Goal: Task Accomplishment & Management: Use online tool/utility

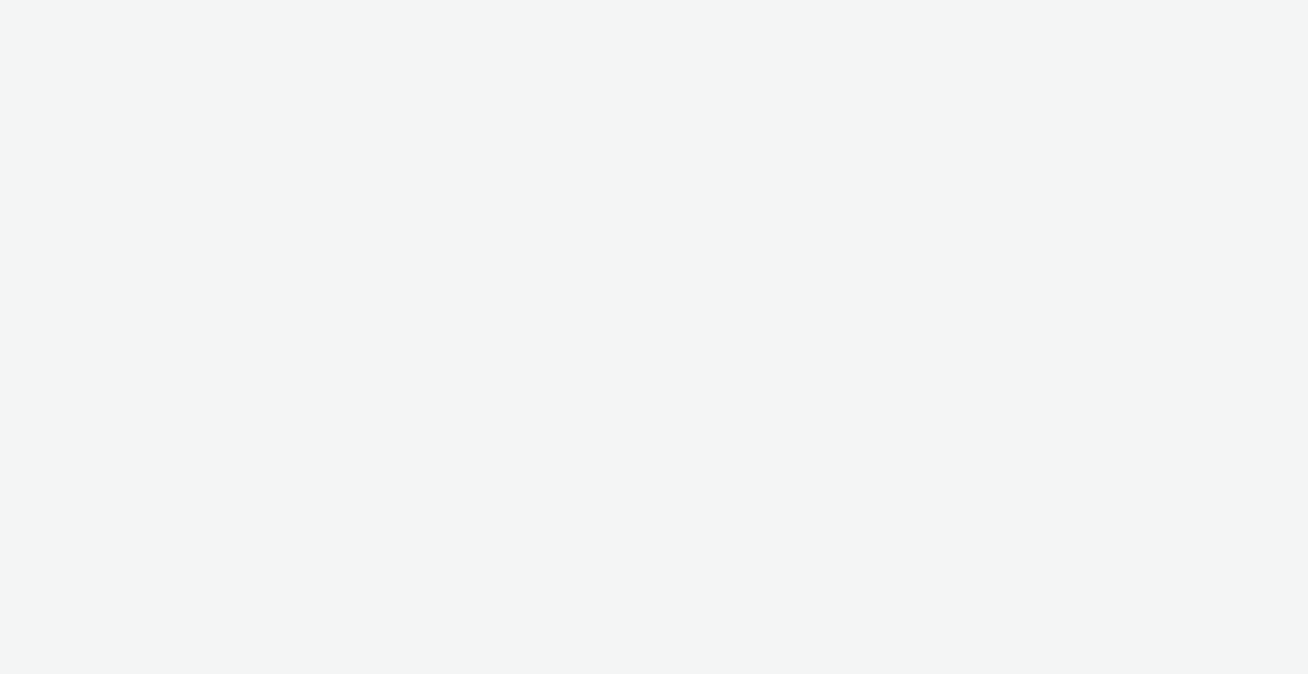
select select "2fc77e36-bb93-4aa3-9dff-dcb08e02eac6"
select select "2405a9d4-3350-4458-8d06-44f78962fa76"
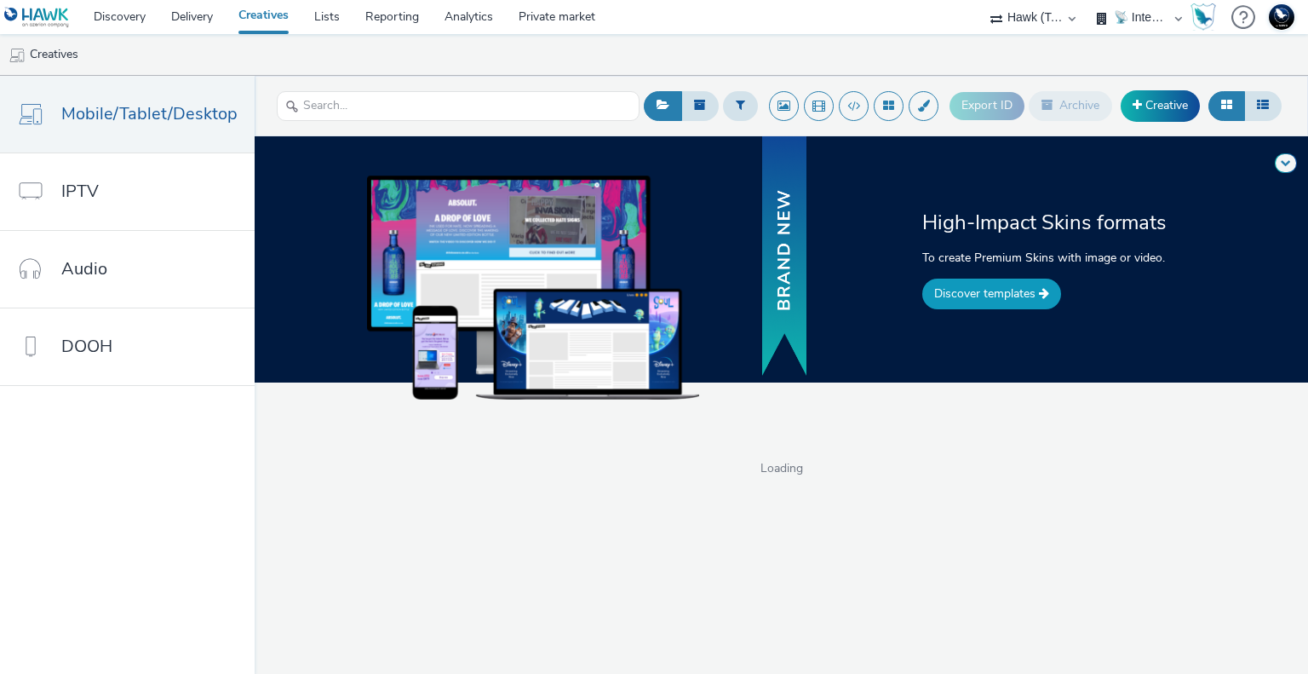
click at [1013, 282] on link "Discover templates" at bounding box center [991, 293] width 139 height 31
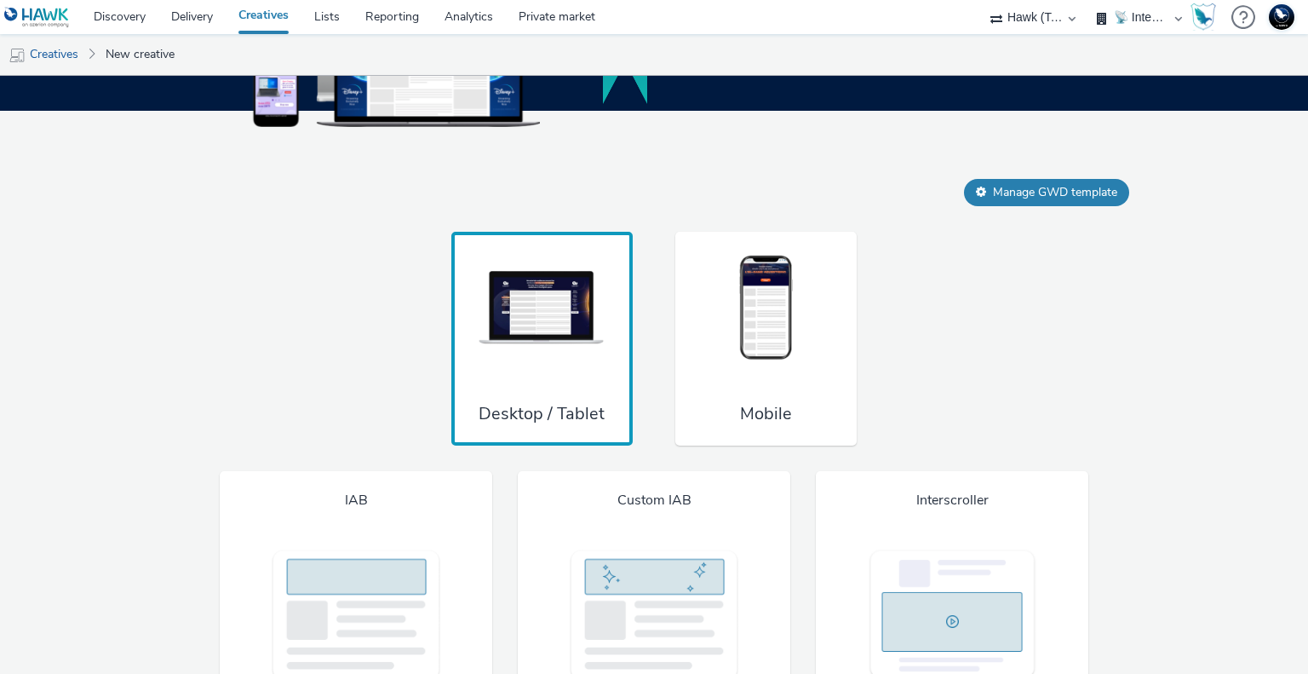
scroll to position [1455, 0]
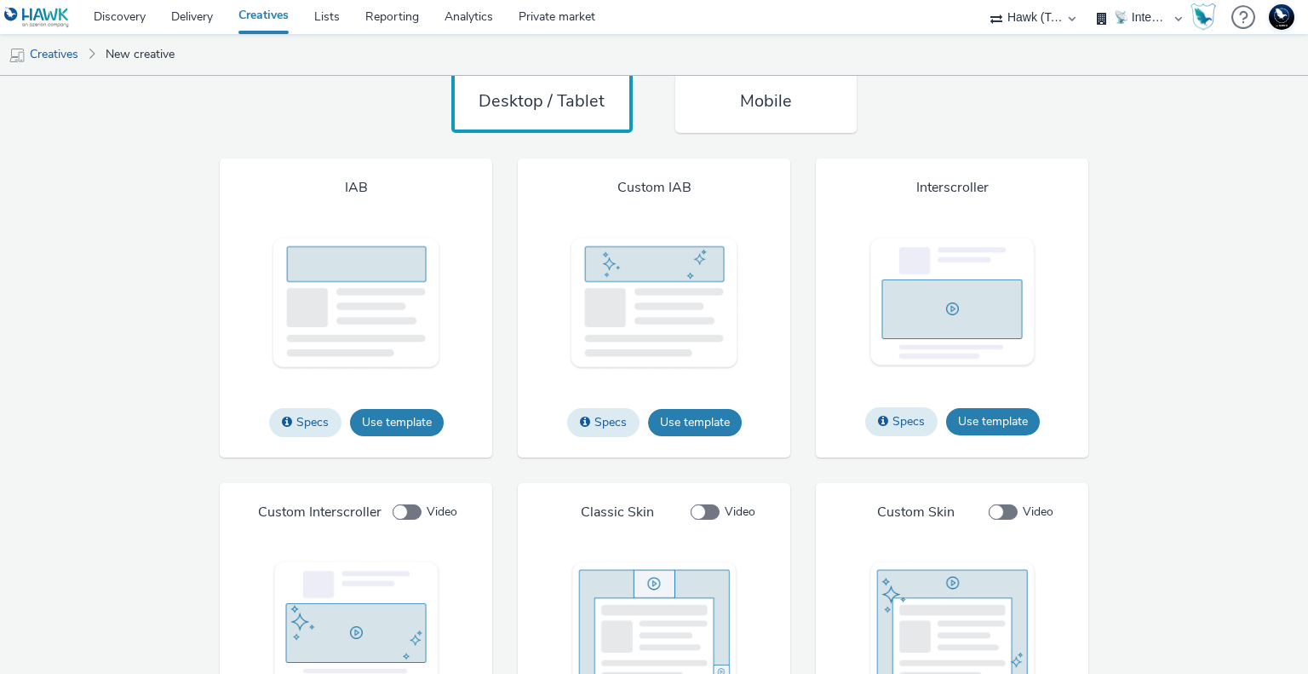
click at [807, 116] on div "Mobile" at bounding box center [765, 26] width 181 height 215
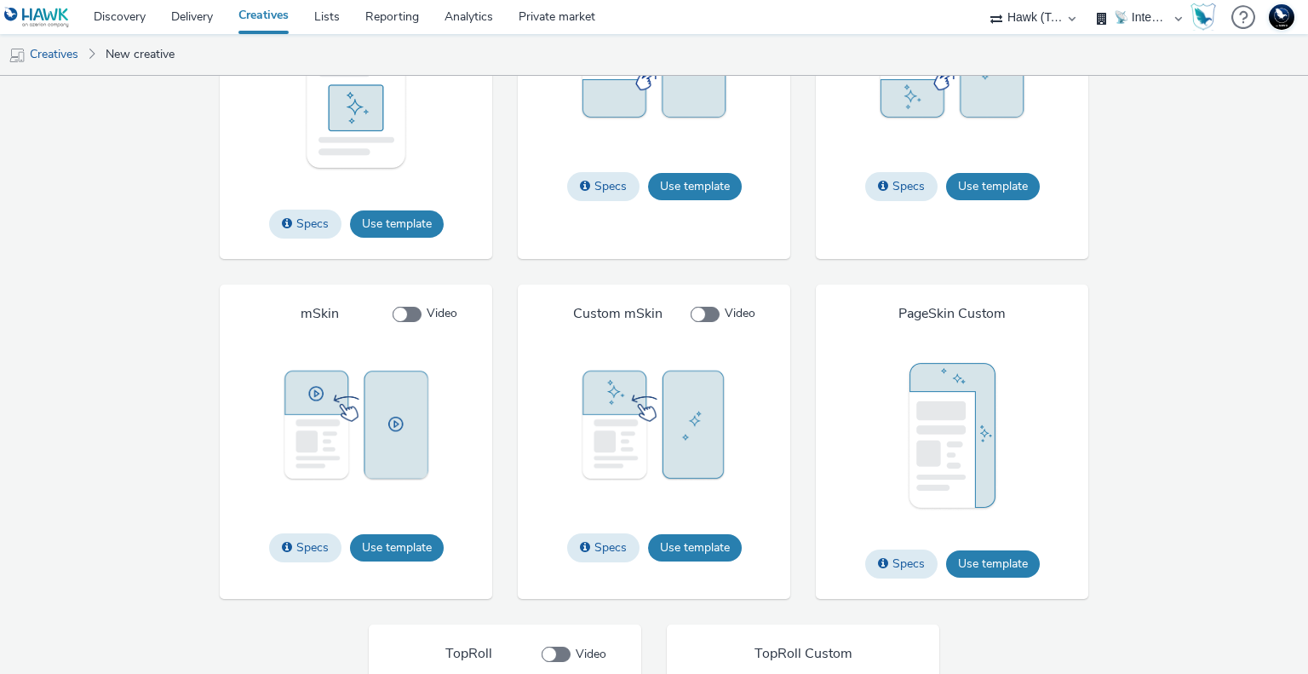
scroll to position [2298, 0]
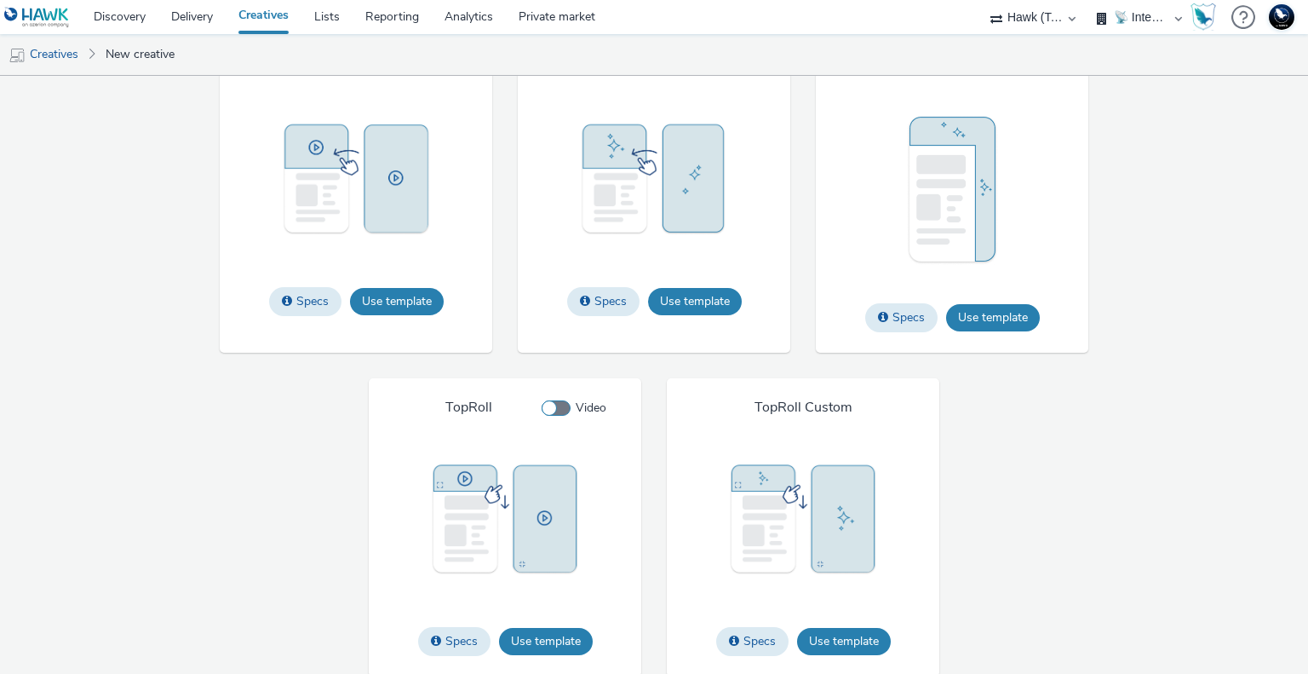
click at [554, 402] on span at bounding box center [556, 407] width 29 height 15
click at [553, 403] on input "Video" at bounding box center [547, 408] width 11 height 11
checkbox input "true"
click at [555, 639] on button "Use template" at bounding box center [546, 641] width 94 height 27
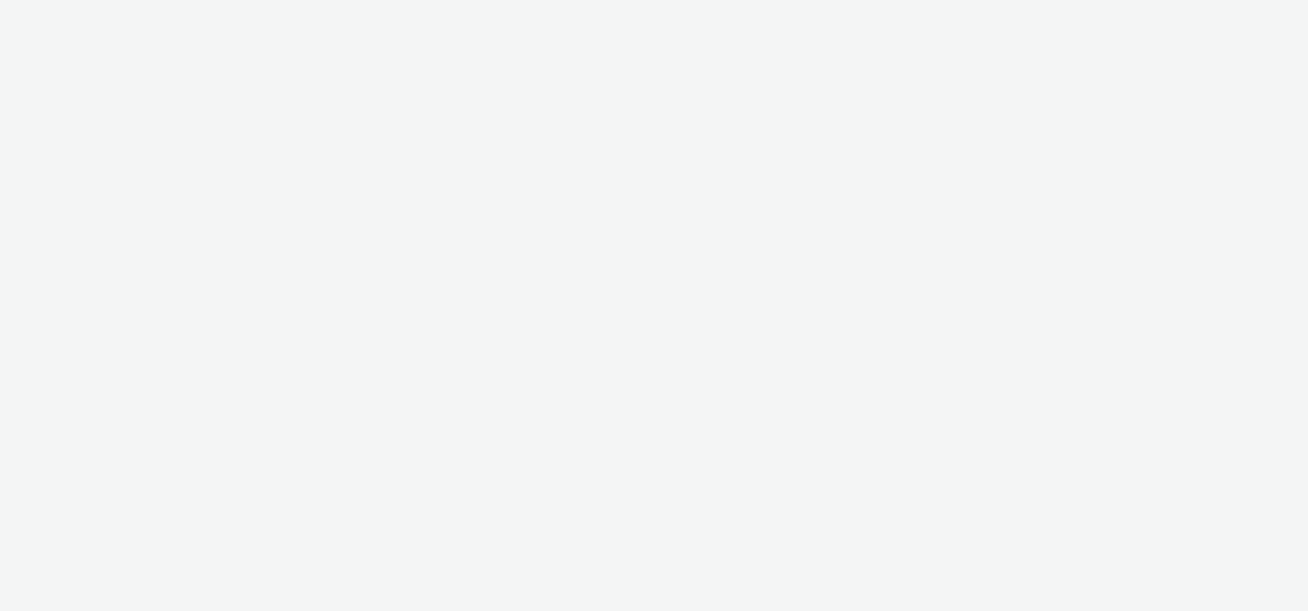
select select "2fc77e36-bb93-4aa3-9dff-dcb08e02eac6"
select select "2405a9d4-3350-4458-8d06-44f78962fa76"
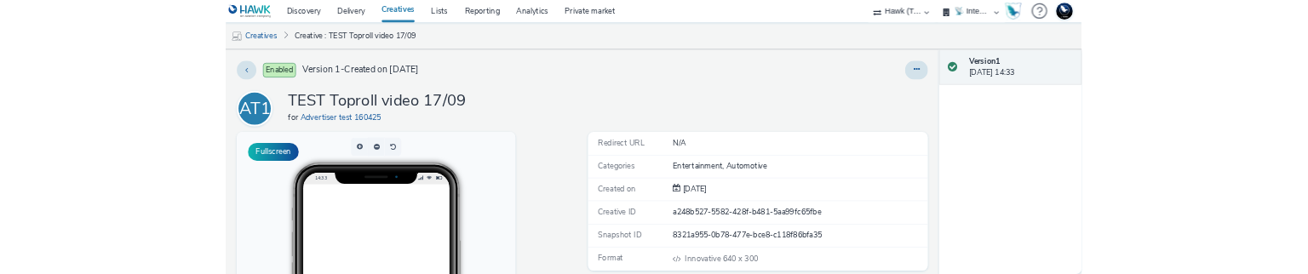
scroll to position [85, 0]
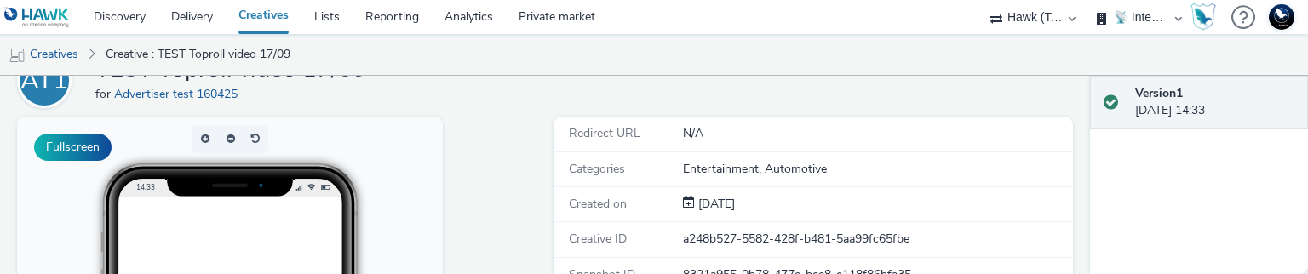
drag, startPoint x: 59, startPoint y: 47, endPoint x: 132, endPoint y: 59, distance: 74.2
click at [59, 47] on link "Creatives" at bounding box center [43, 54] width 87 height 41
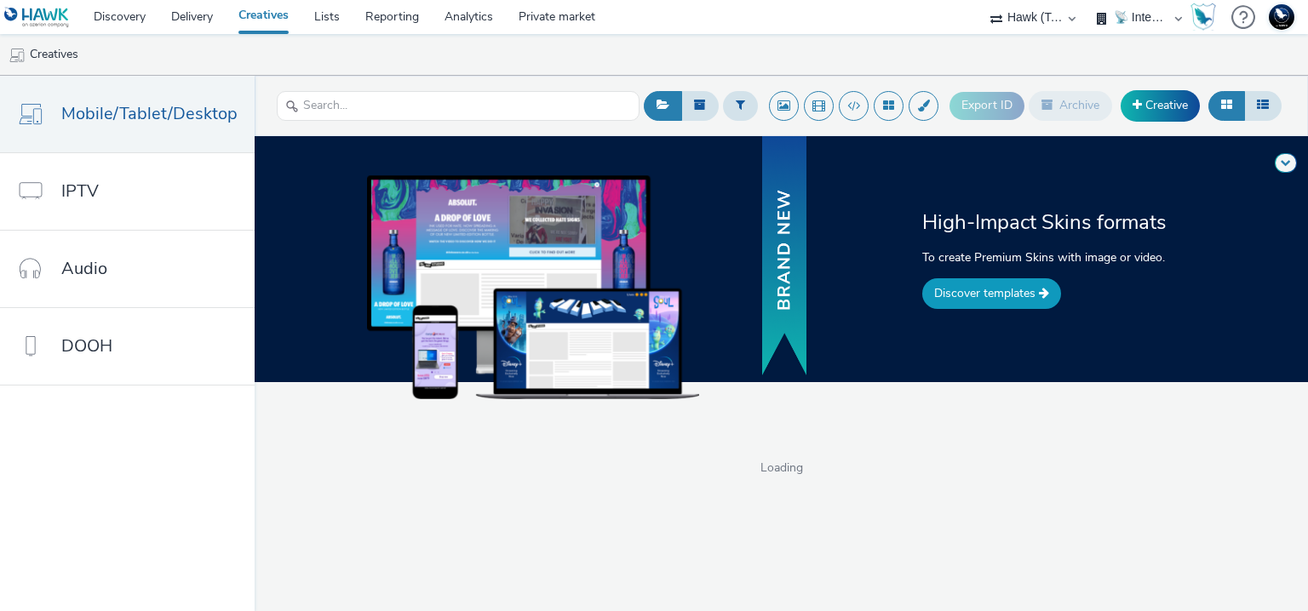
click at [1013, 284] on link "Discover templates" at bounding box center [991, 293] width 139 height 31
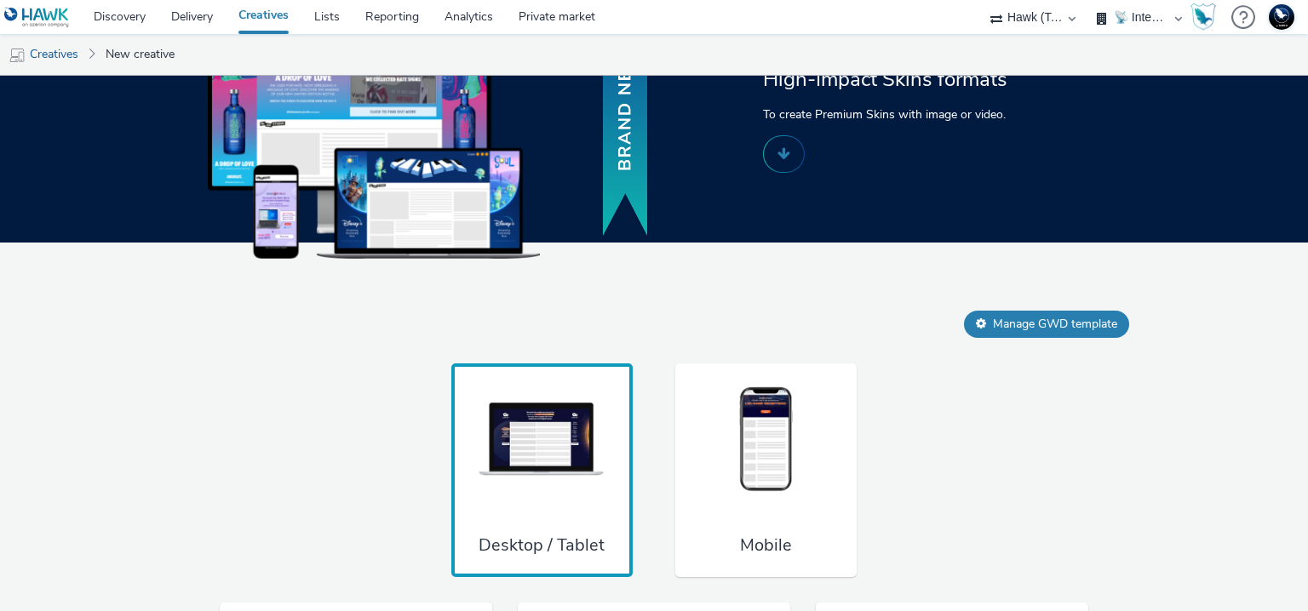
click at [792, 380] on div "Mobile" at bounding box center [765, 471] width 181 height 215
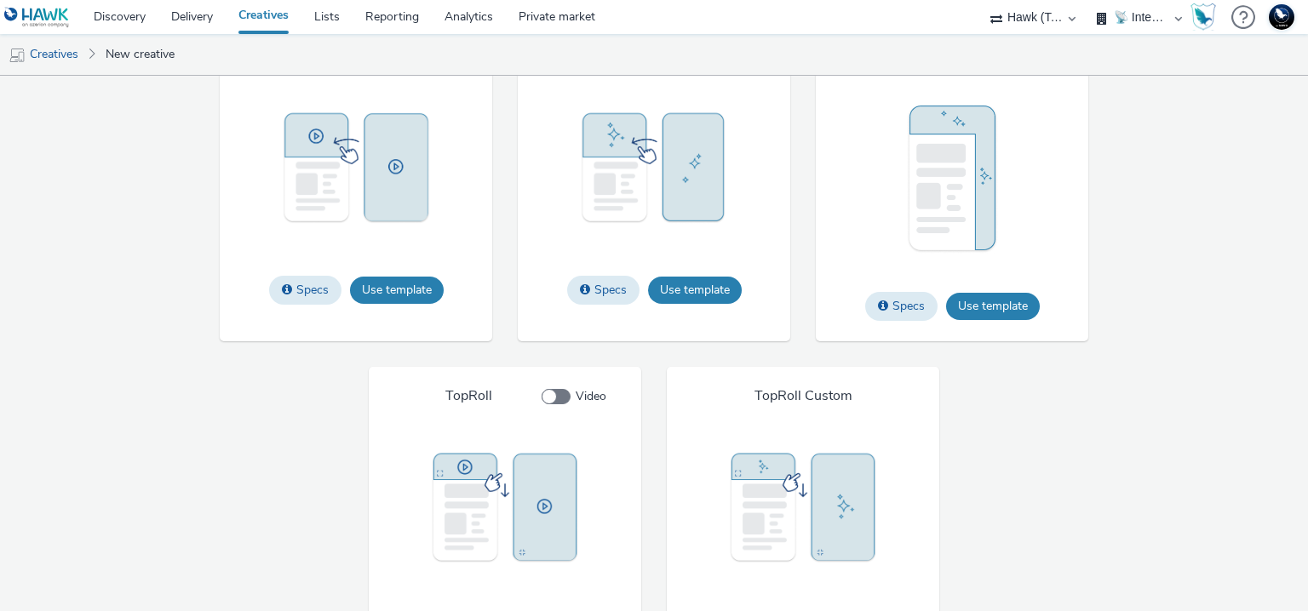
scroll to position [2360, 0]
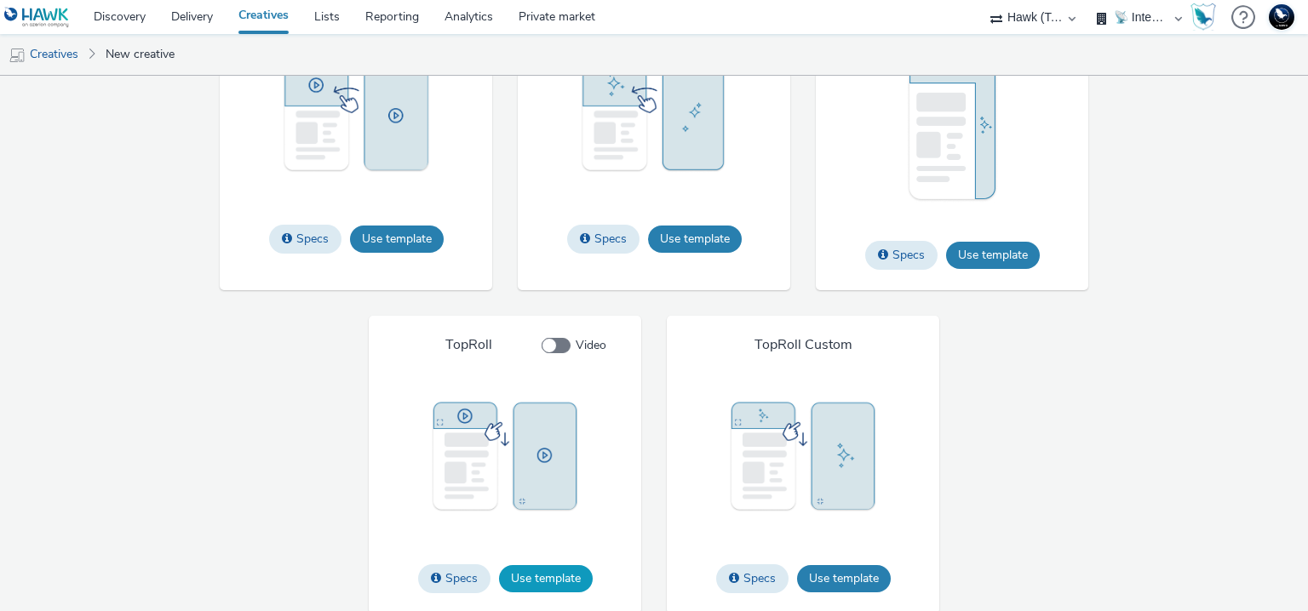
click at [552, 572] on button "Use template" at bounding box center [546, 579] width 94 height 27
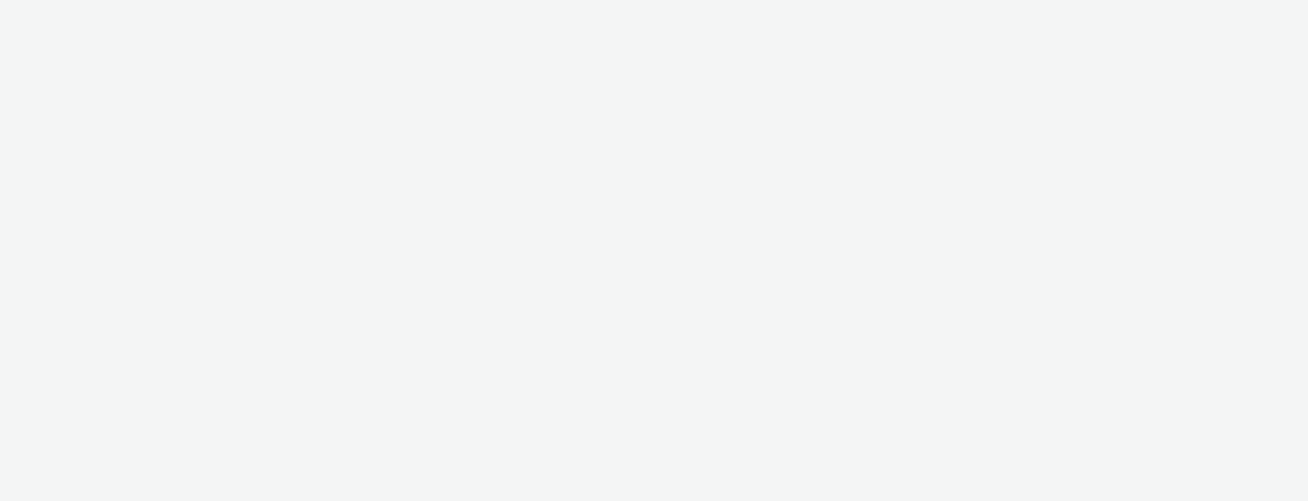
select select "2fc77e36-bb93-4aa3-9dff-dcb08e02eac6"
select select "2405a9d4-3350-4458-8d06-44f78962fa76"
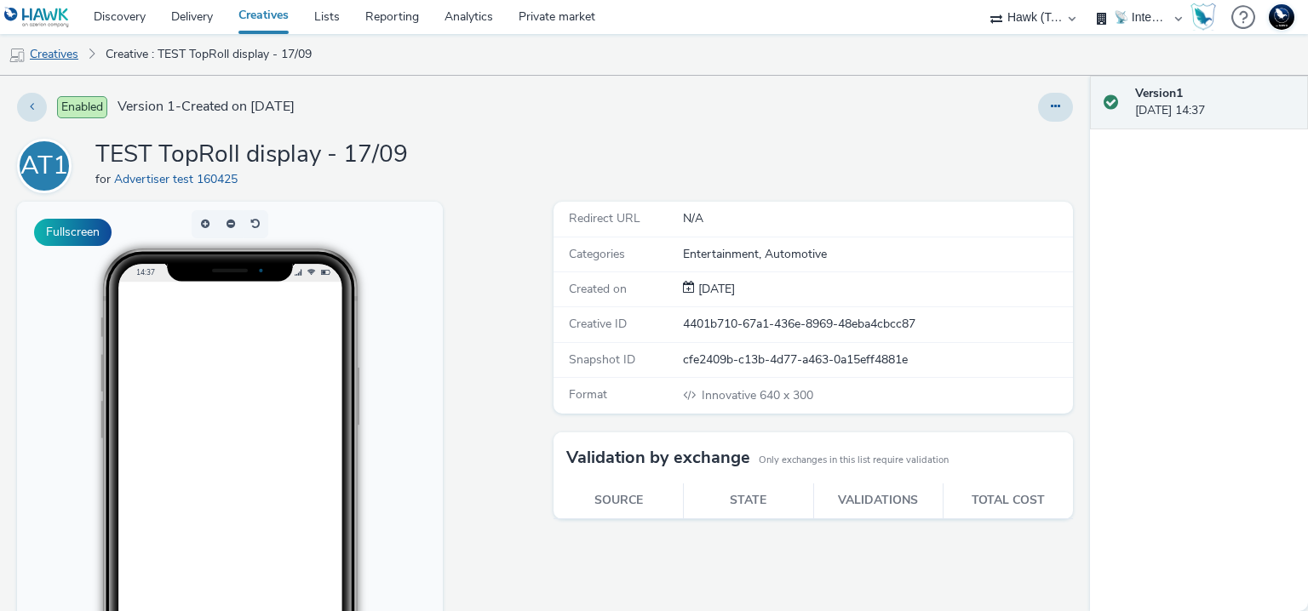
click at [51, 49] on link "Creatives" at bounding box center [43, 54] width 87 height 41
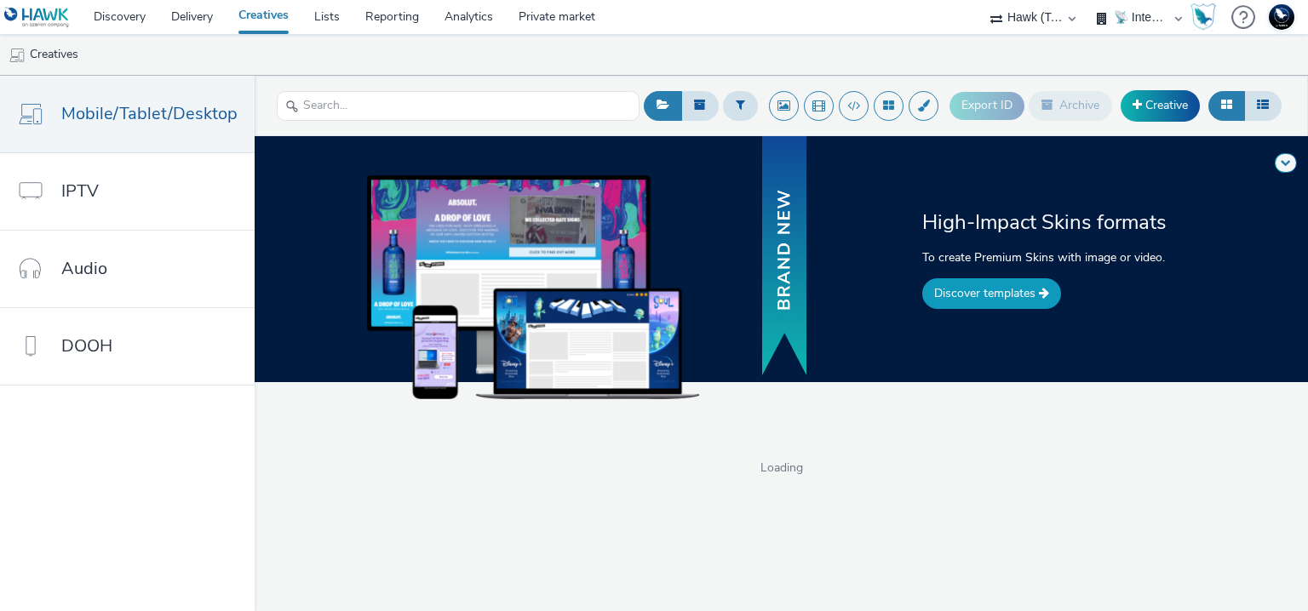
click at [985, 293] on link "Discover templates" at bounding box center [991, 293] width 139 height 31
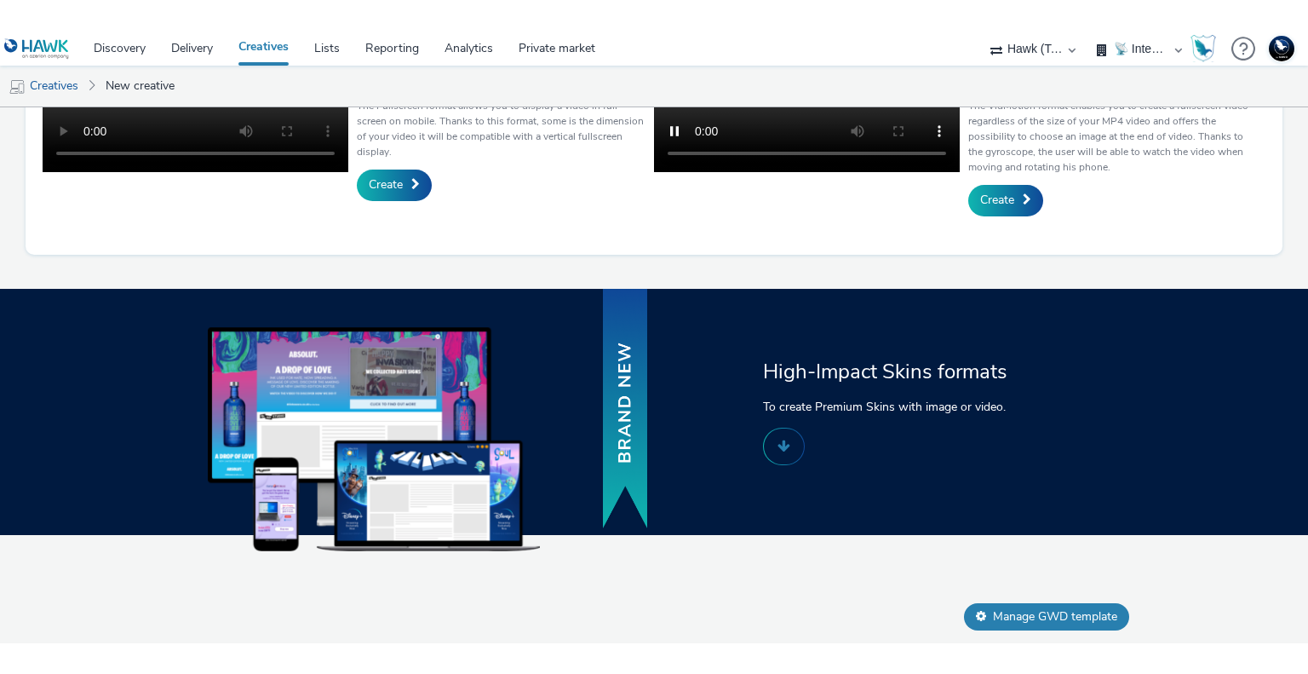
scroll to position [755, 0]
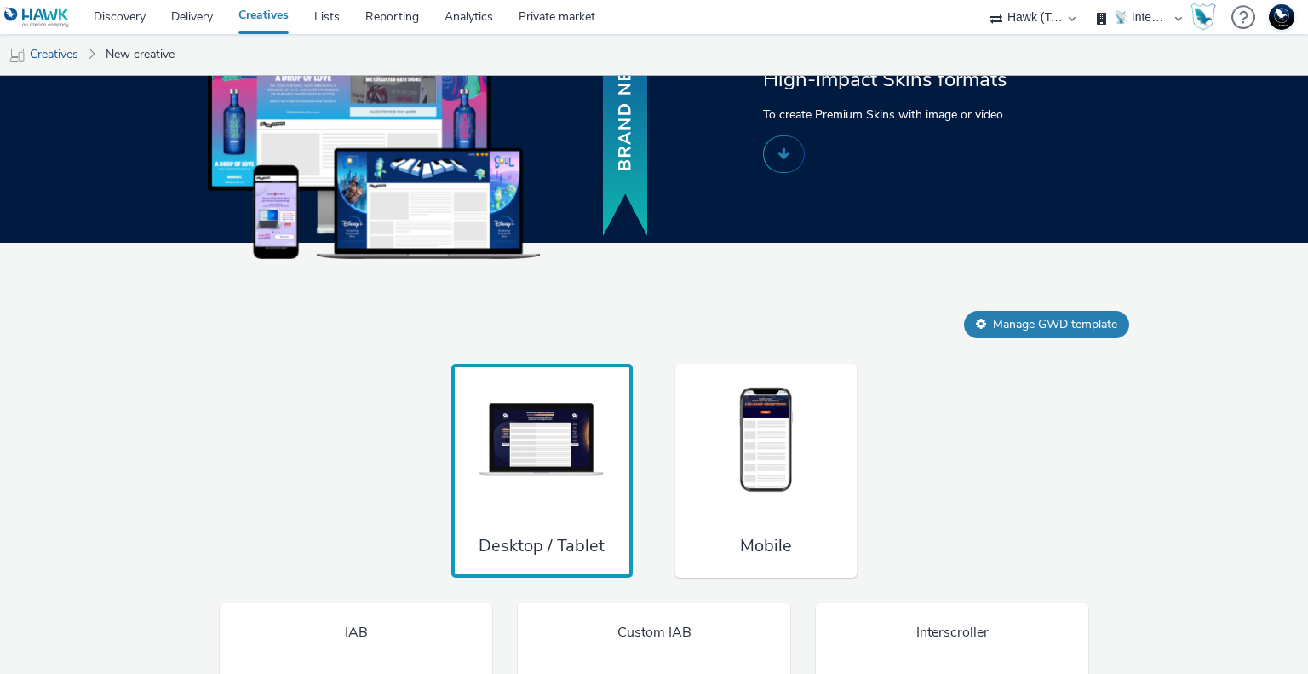
click at [765, 463] on img at bounding box center [767, 440] width 128 height 112
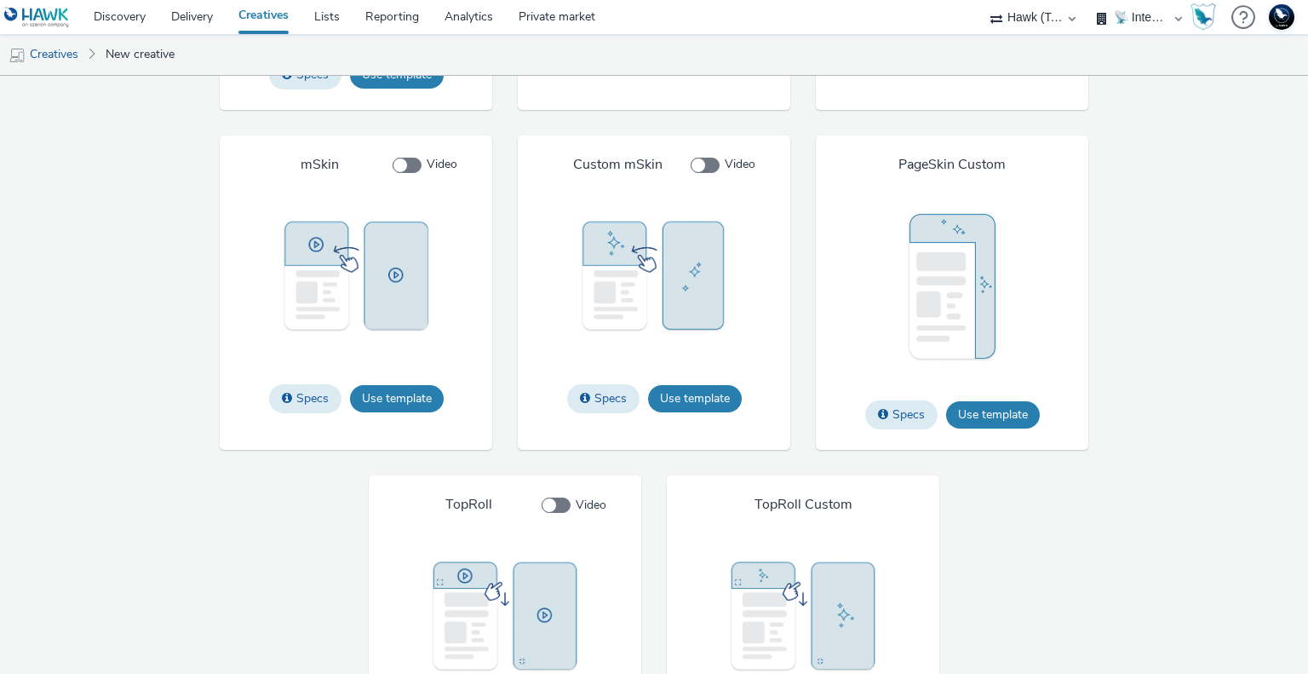
scroll to position [2203, 0]
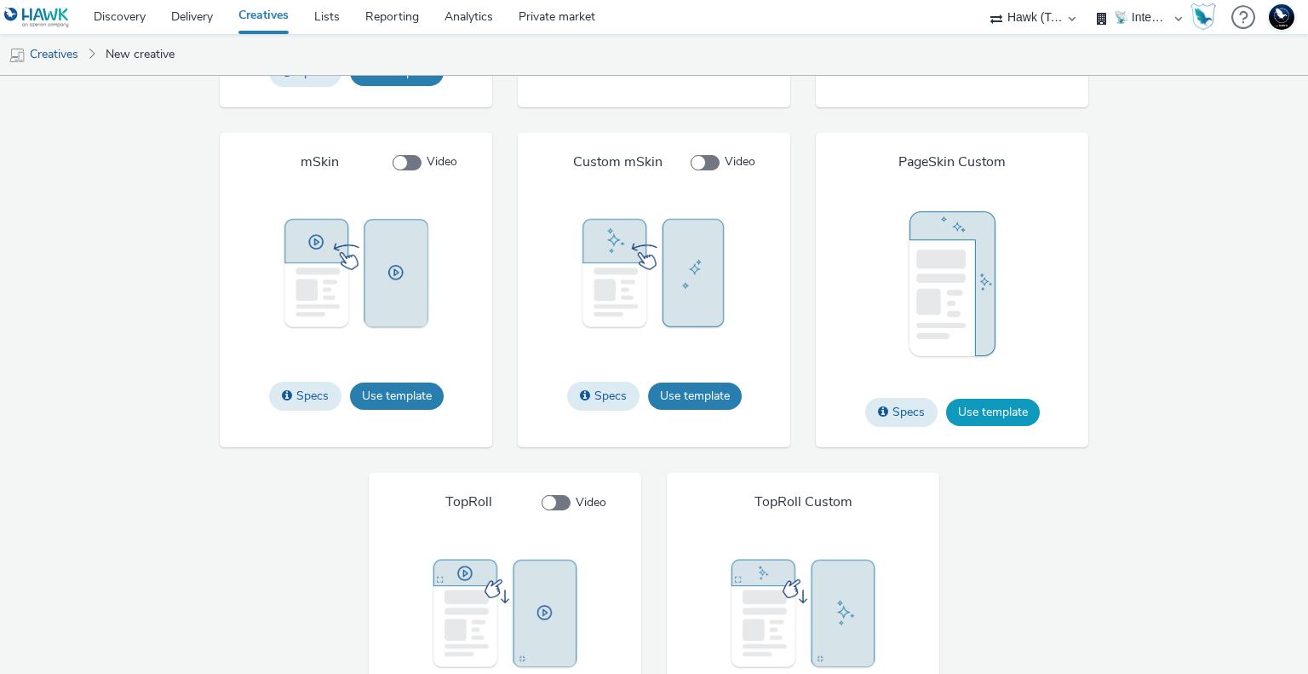
click at [1001, 399] on button "Use template" at bounding box center [993, 412] width 94 height 27
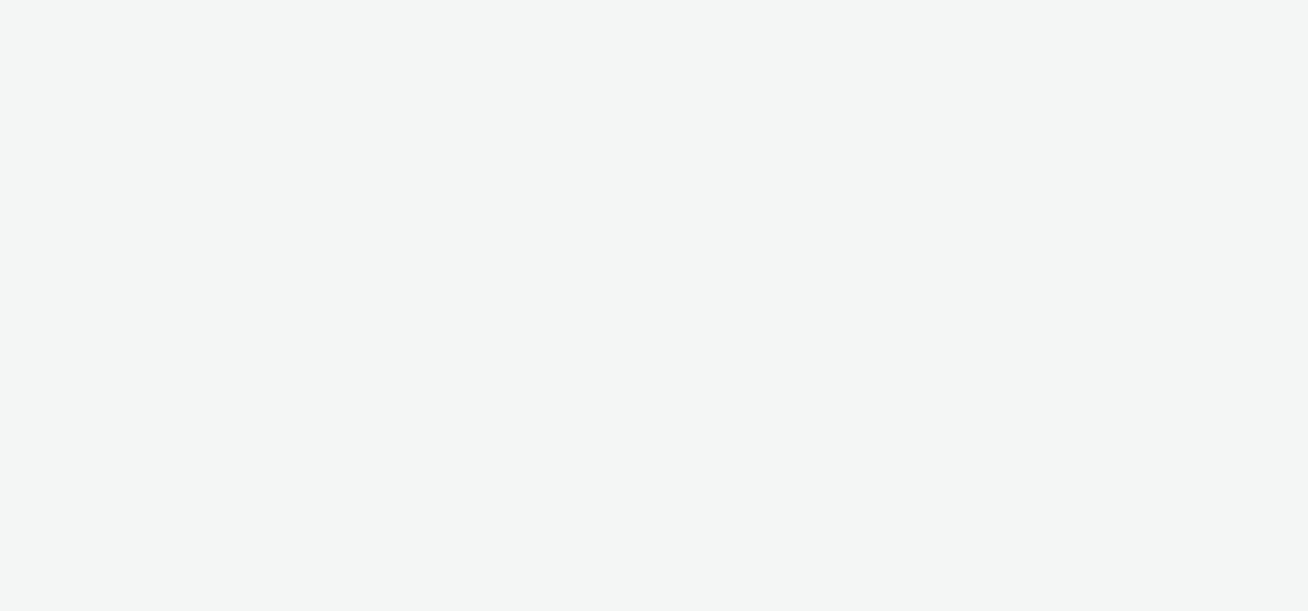
select select "2fc77e36-bb93-4aa3-9dff-dcb08e02eac6"
select select "2405a9d4-3350-4458-8d06-44f78962fa76"
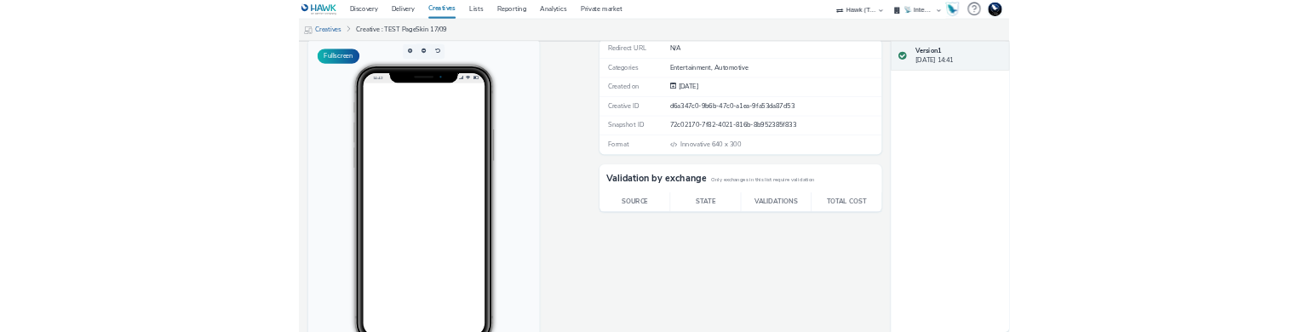
scroll to position [119, 0]
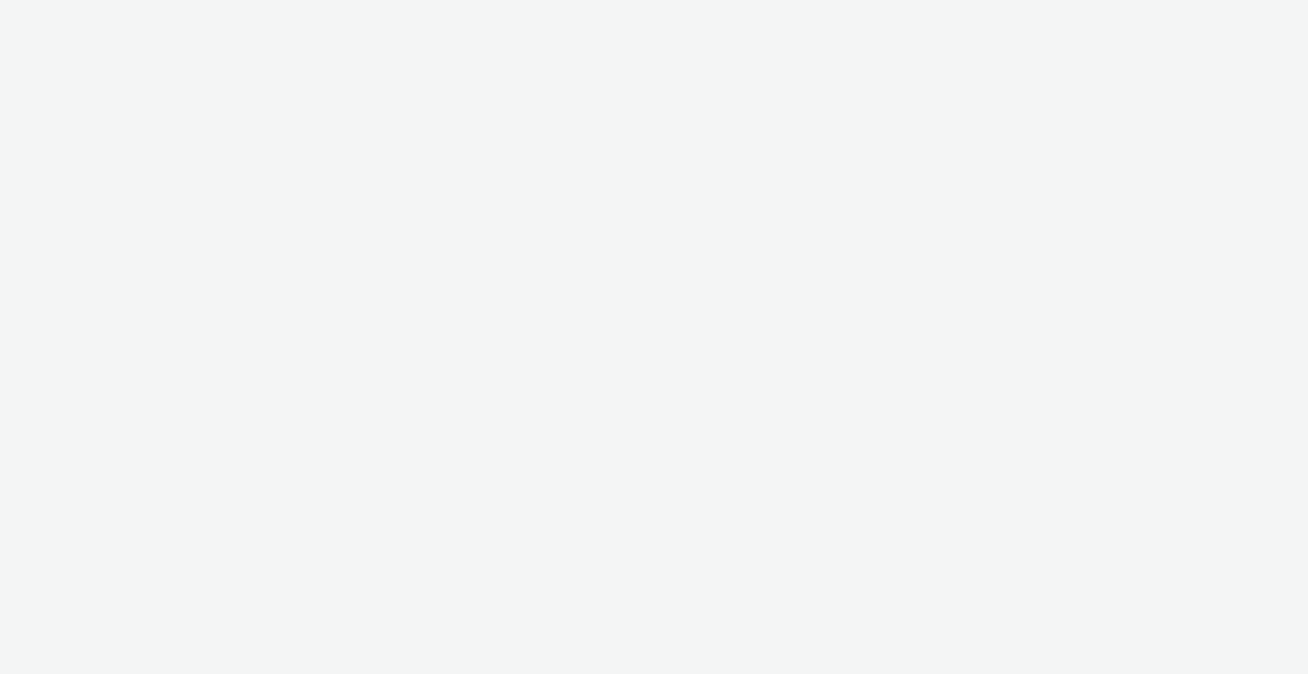
select select "2fc77e36-bb93-4aa3-9dff-dcb08e02eac6"
select select "2405a9d4-3350-4458-8d06-44f78962fa76"
select select "2fc77e36-bb93-4aa3-9dff-dcb08e02eac6"
select select "2405a9d4-3350-4458-8d06-44f78962fa76"
